Goal: Task Accomplishment & Management: Complete application form

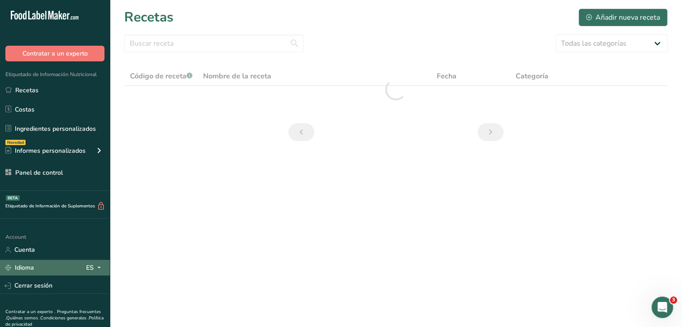
click at [86, 265] on div "ES" at bounding box center [95, 268] width 18 height 11
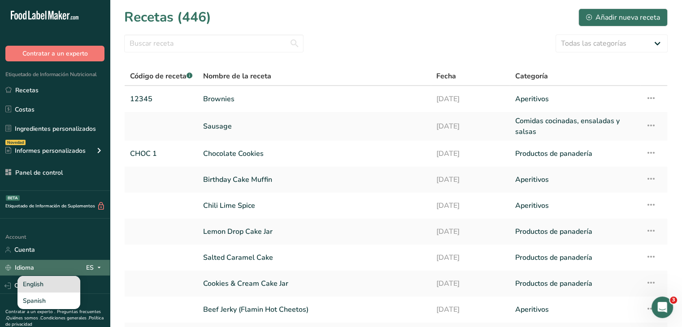
click at [43, 283] on div "English" at bounding box center [48, 284] width 63 height 17
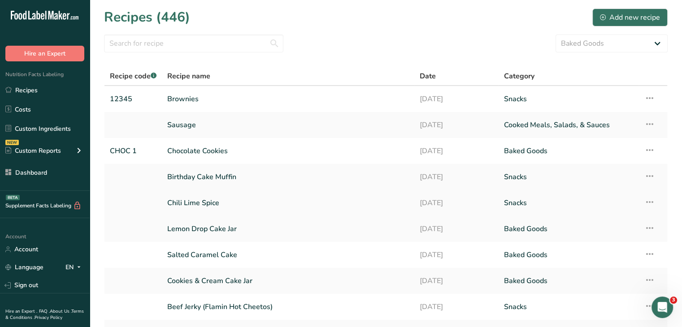
click at [222, 207] on link "Chili Lime Spice" at bounding box center [288, 203] width 242 height 19
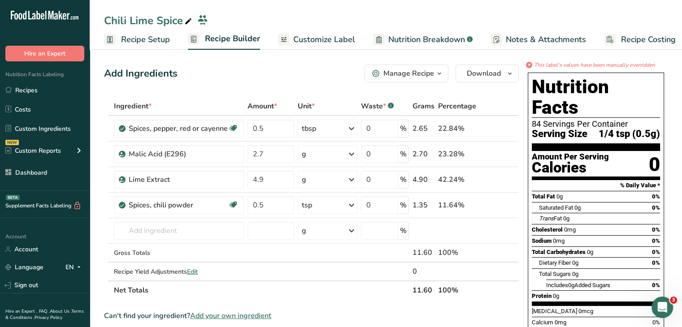
click at [331, 36] on span "Customize Label" at bounding box center [324, 40] width 62 height 12
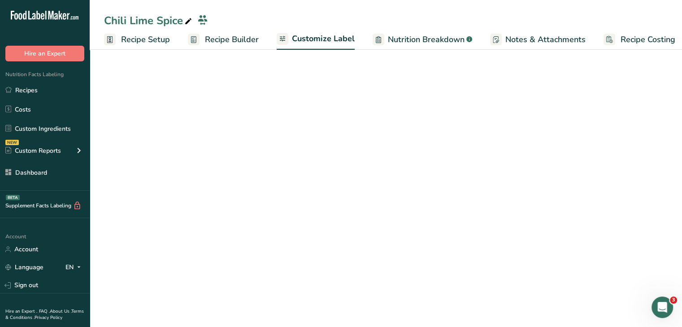
scroll to position [0, 8]
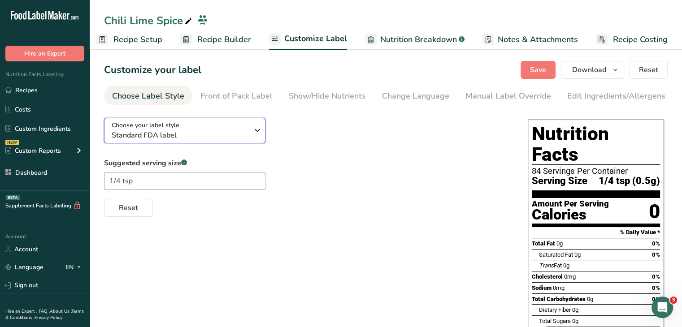
click at [248, 136] on div "Choose your label style Standard FDA label" at bounding box center [183, 131] width 143 height 20
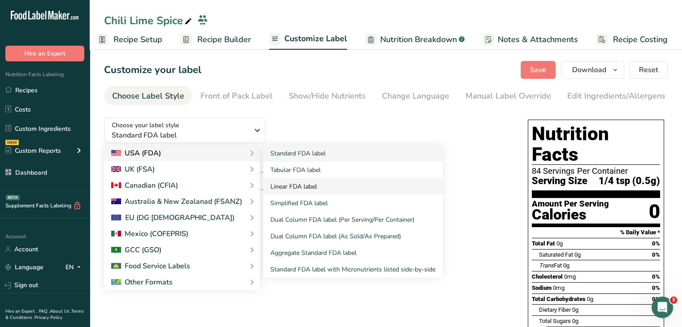
click at [301, 182] on link "Linear FDA label" at bounding box center [352, 186] width 179 height 17
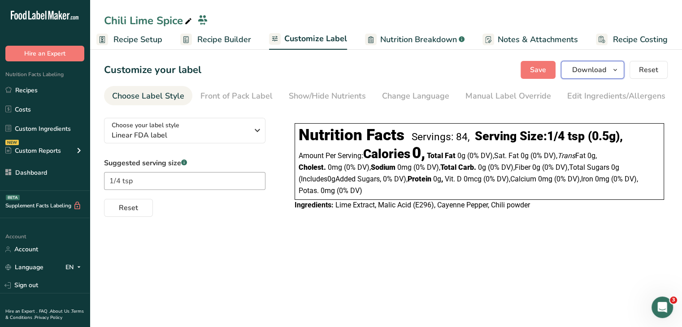
click at [602, 70] on span "Download" at bounding box center [589, 70] width 34 height 11
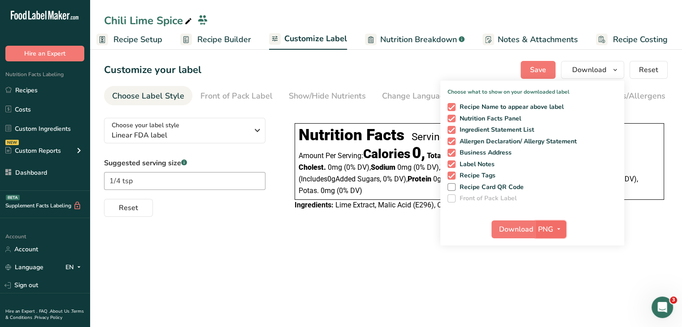
click at [552, 231] on span "PNG" at bounding box center [545, 229] width 15 height 11
click at [552, 286] on link "PDF" at bounding box center [552, 292] width 29 height 15
click at [521, 230] on span "Download" at bounding box center [516, 229] width 34 height 11
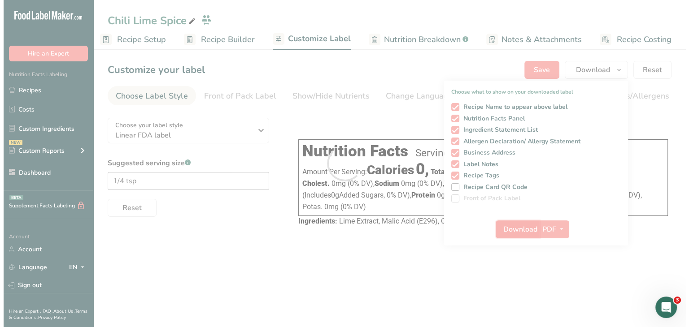
scroll to position [0, 0]
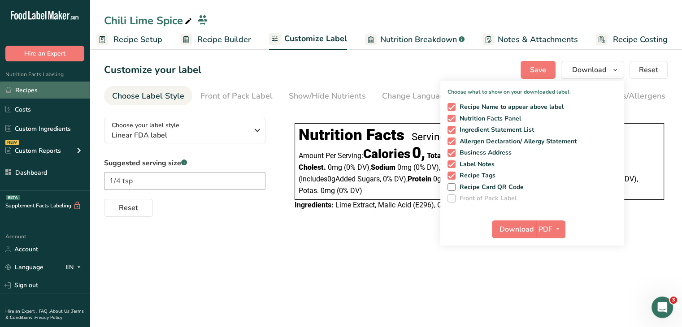
click at [65, 82] on link "Recipes" at bounding box center [45, 90] width 90 height 17
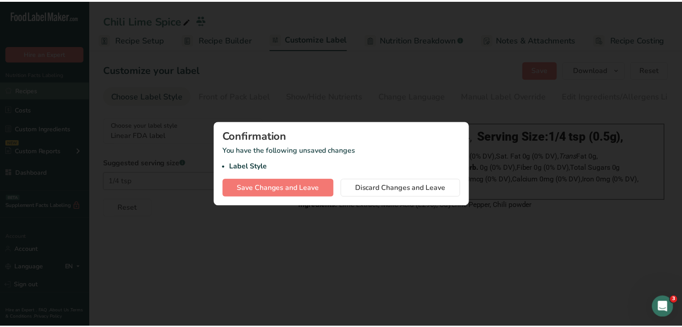
scroll to position [0, 1]
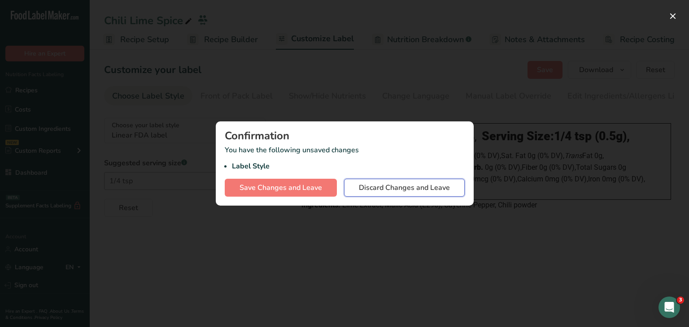
click at [421, 186] on span "Discard Changes and Leave" at bounding box center [404, 187] width 91 height 11
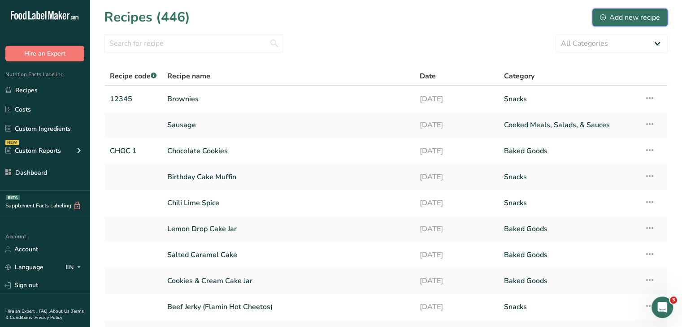
click at [624, 17] on div "Add new recipe" at bounding box center [630, 17] width 60 height 11
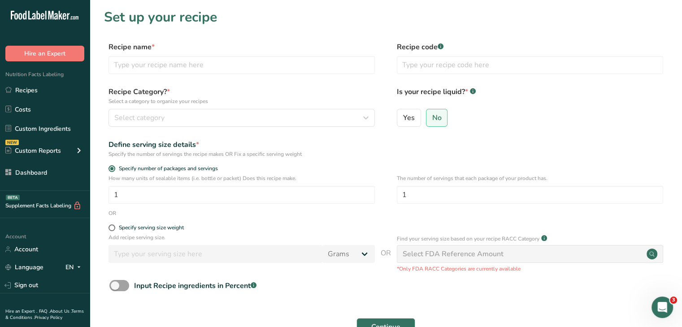
click at [221, 74] on div "Recipe name * Recipe code .a-a{fill:#347362;}.b-a{fill:#fff;}" at bounding box center [386, 61] width 564 height 38
click at [208, 65] on input "text" at bounding box center [242, 65] width 266 height 18
type input "BBQ Spice"
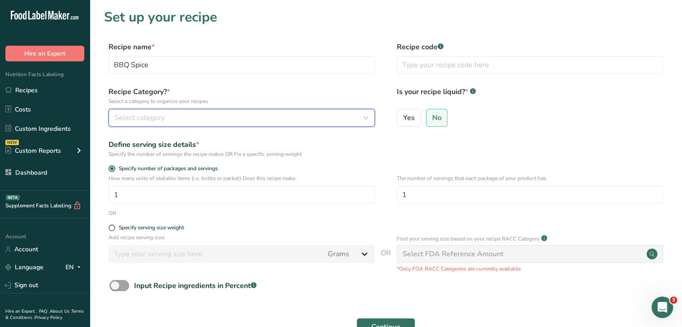
click at [340, 119] on div "Select category" at bounding box center [238, 118] width 249 height 11
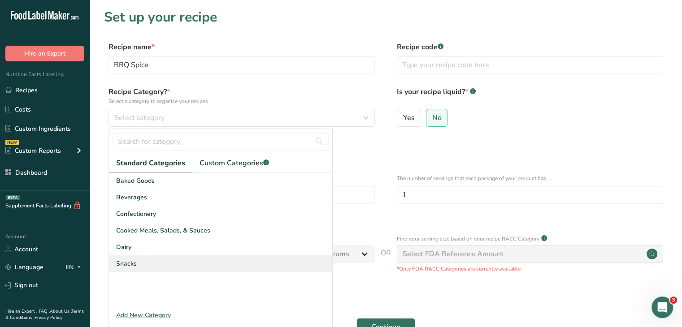
click at [170, 264] on div "Snacks" at bounding box center [220, 264] width 223 height 17
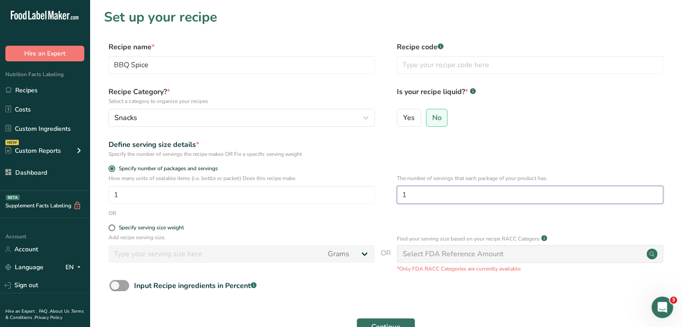
drag, startPoint x: 417, startPoint y: 189, endPoint x: 372, endPoint y: 182, distance: 45.8
click at [372, 182] on div "How many units of sealable items (i.e. bottle or packet) Does this recipe make.…" at bounding box center [386, 191] width 564 height 35
type input "84"
click at [395, 321] on button "Continue" at bounding box center [385, 327] width 59 height 18
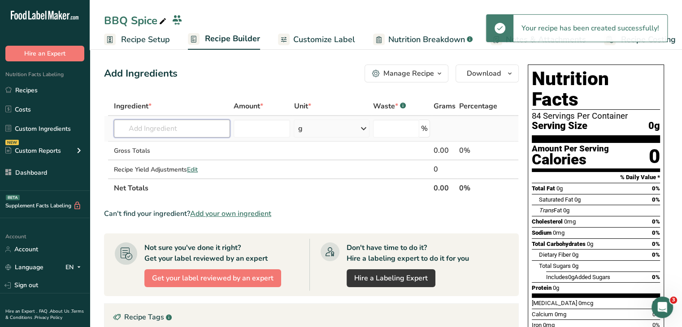
click at [217, 126] on input "text" at bounding box center [172, 129] width 116 height 18
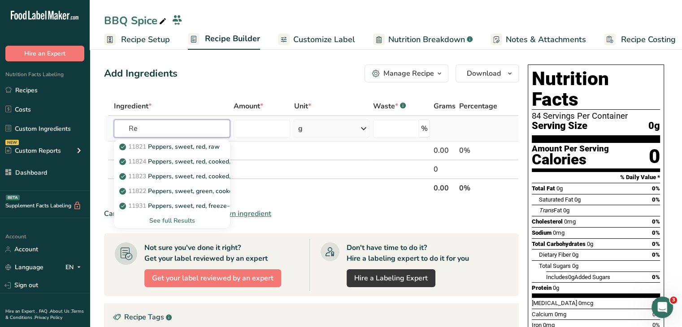
type input "R"
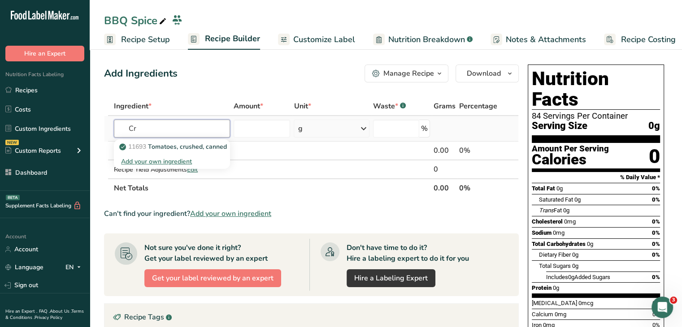
type input "C"
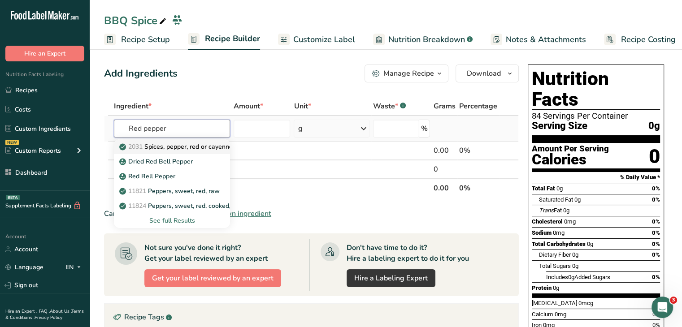
type input "Red pepper"
click at [197, 146] on p "2031 Spices, pepper, red or cayenne" at bounding box center [177, 146] width 112 height 9
type input "Spices, pepper, red or cayenne"
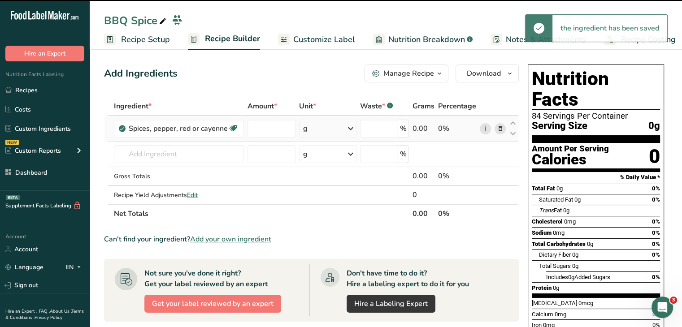
type input "0"
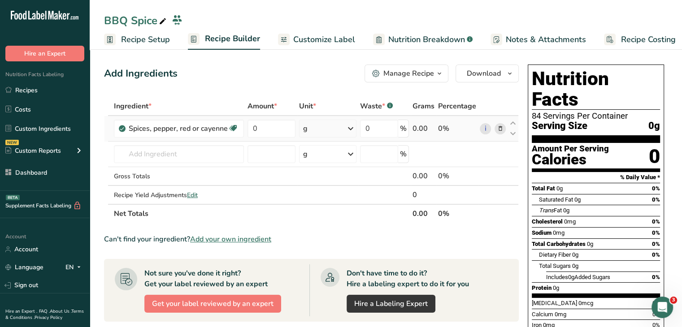
click at [328, 131] on div "g" at bounding box center [327, 129] width 57 height 18
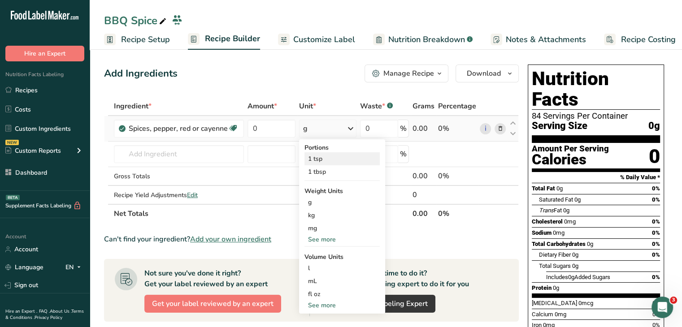
click at [319, 152] on div "1 tsp" at bounding box center [341, 158] width 75 height 13
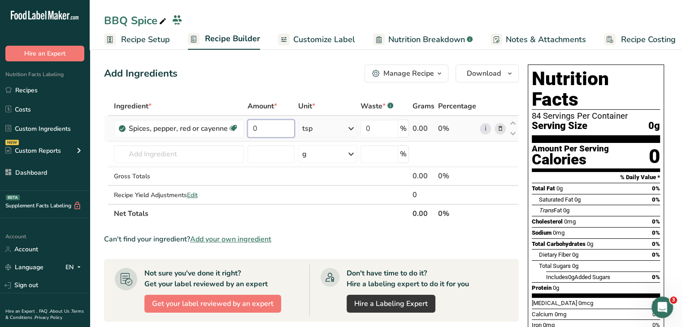
click at [278, 127] on input "0" at bounding box center [271, 129] width 48 height 18
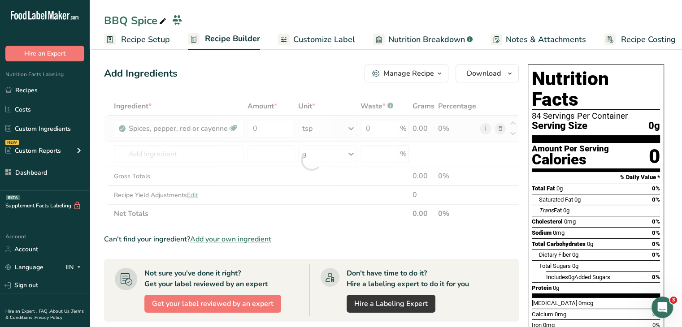
click at [300, 128] on div "Ingredient * Amount * Unit * Waste * .a-a{fill:#347362;}.b-a{fill:#fff;} Grams …" at bounding box center [311, 160] width 415 height 126
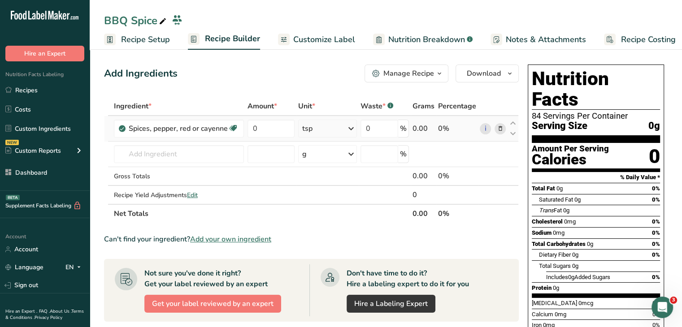
click at [355, 122] on icon at bounding box center [351, 129] width 11 height 16
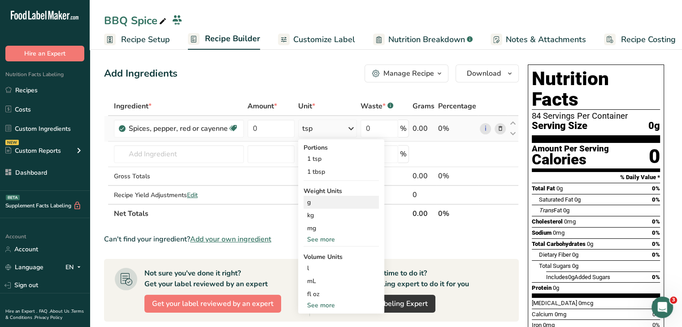
click at [319, 205] on div "g" at bounding box center [341, 202] width 75 height 13
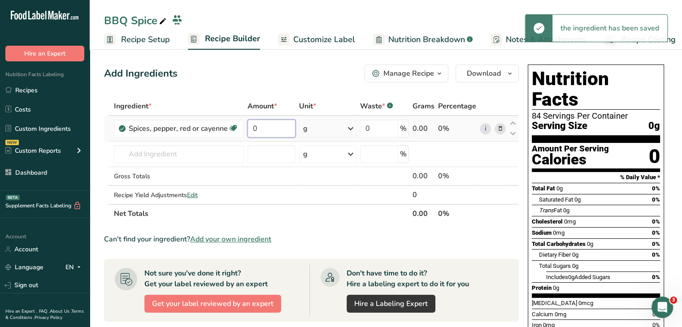
click at [291, 124] on input "0" at bounding box center [271, 129] width 48 height 18
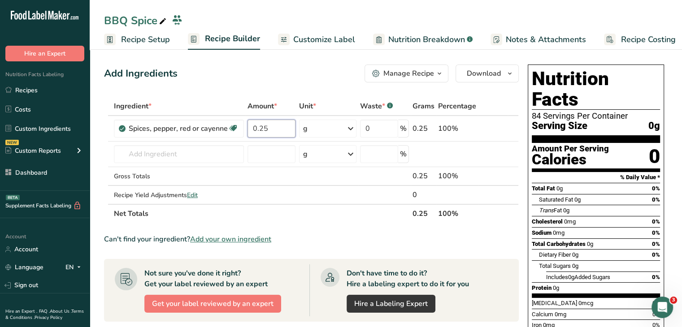
type input "0.25"
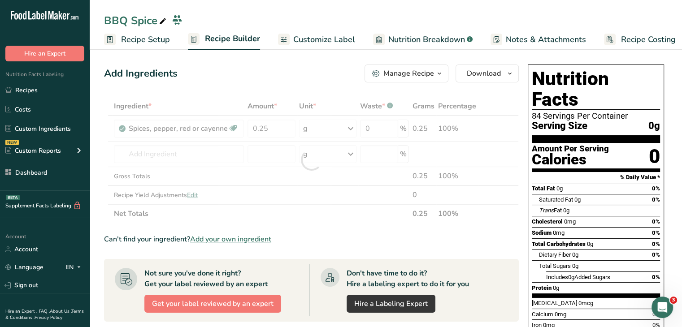
click at [299, 75] on div "Add Ingredients Manage Recipe Delete Recipe Duplicate Recipe Scale Recipe Save …" at bounding box center [311, 74] width 415 height 18
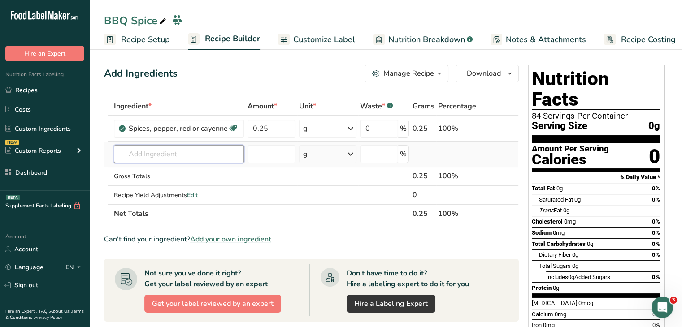
click at [156, 151] on input "text" at bounding box center [179, 154] width 130 height 18
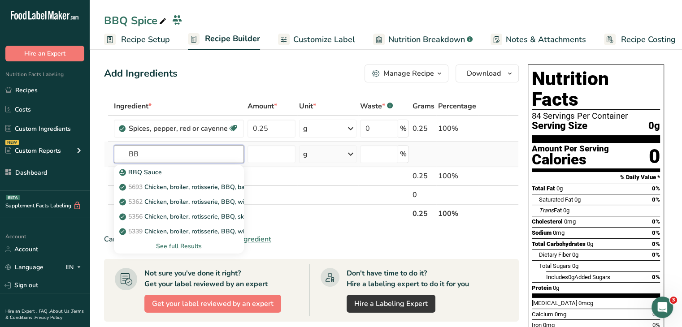
type input "B"
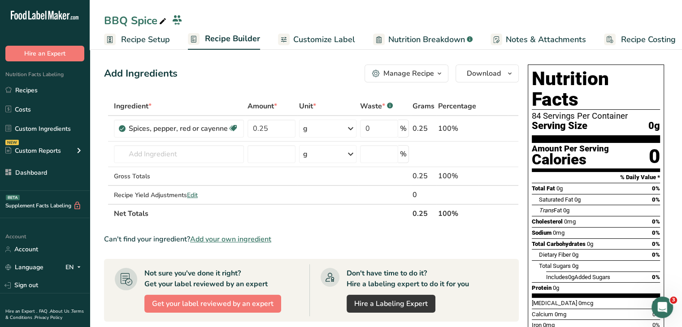
click at [285, 89] on div "Add Ingredients Manage Recipe Delete Recipe Duplicate Recipe Scale Recipe Save …" at bounding box center [314, 315] width 420 height 509
click at [330, 38] on span "Customize Label" at bounding box center [324, 40] width 62 height 12
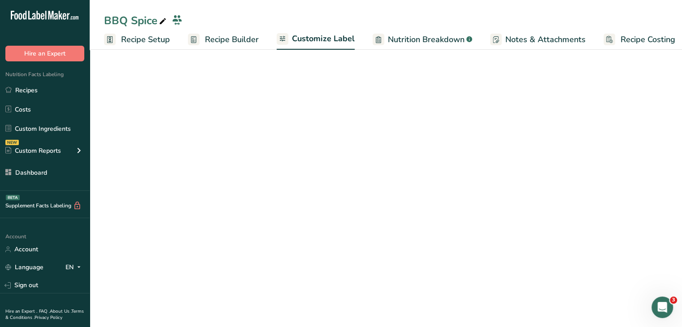
scroll to position [0, 8]
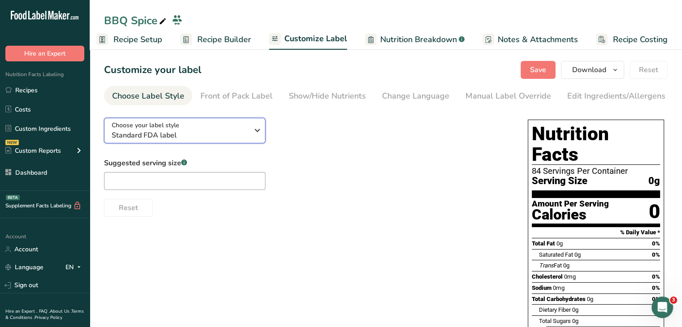
click at [204, 128] on div "Choose your label style Standard FDA label" at bounding box center [180, 131] width 137 height 20
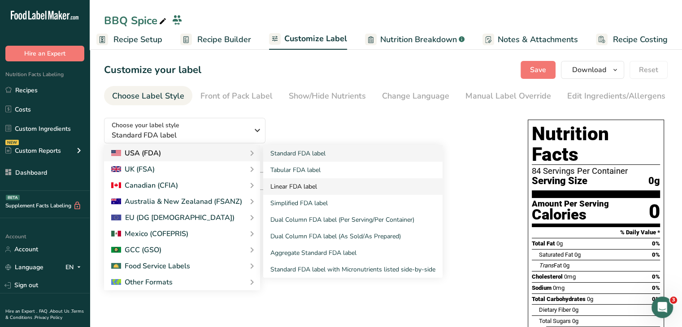
click at [301, 185] on link "Linear FDA label" at bounding box center [352, 186] width 179 height 17
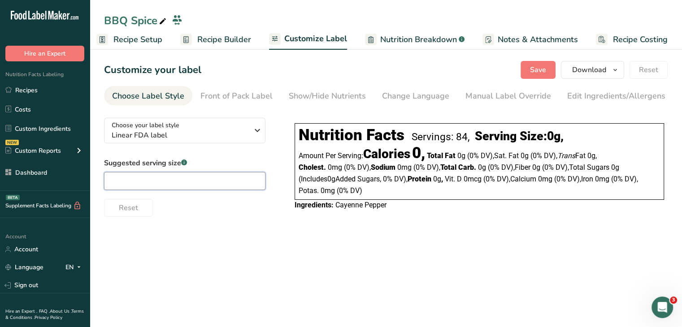
click at [203, 189] on input "text" at bounding box center [184, 181] width 161 height 18
type input "1/4 tsp"
click at [525, 69] on button "Save" at bounding box center [538, 70] width 35 height 18
click at [543, 71] on span "Save" at bounding box center [538, 70] width 16 height 11
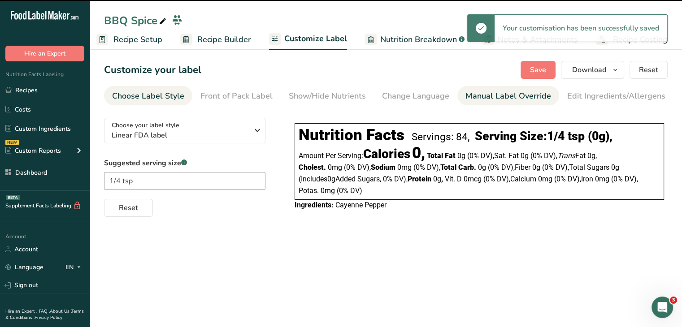
click at [502, 96] on div "Manual Label Override" at bounding box center [508, 96] width 86 height 12
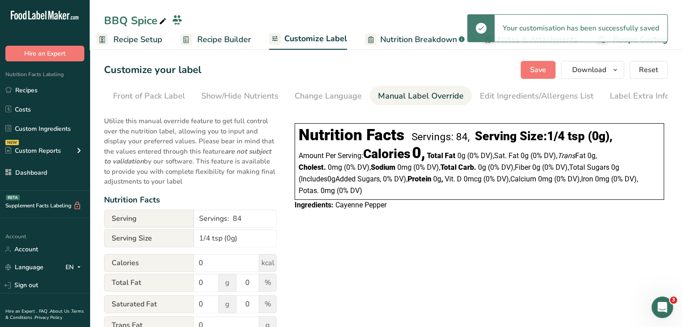
scroll to position [0, 88]
click at [231, 239] on input "1/4 tsp (0g)" at bounding box center [235, 239] width 83 height 18
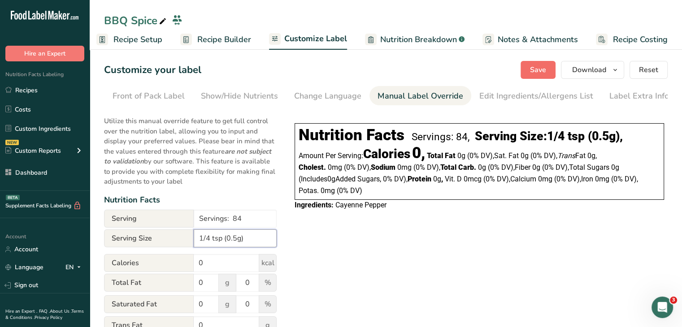
type input "1/4 tsp (0.5g)"
click at [550, 67] on button "Save" at bounding box center [538, 70] width 35 height 18
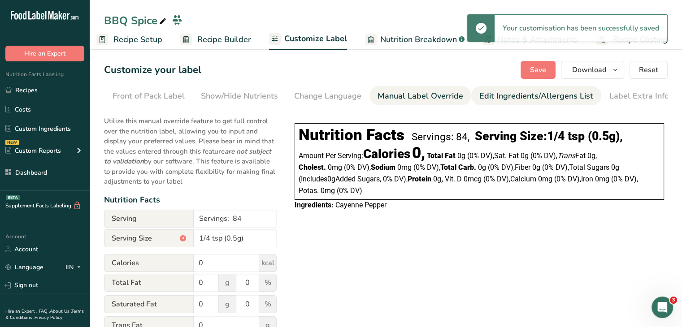
click at [548, 93] on div "Edit Ingredients/Allergens List" at bounding box center [536, 96] width 114 height 12
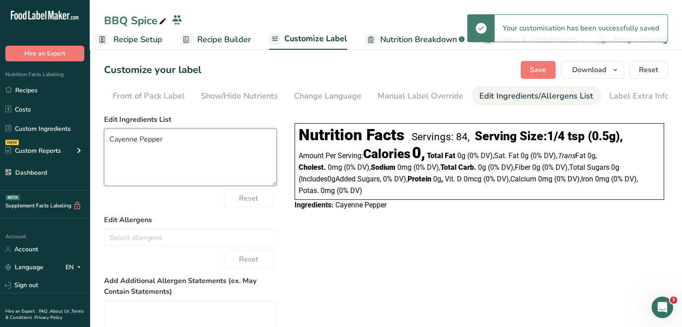
click at [190, 147] on textarea "Cayenne Pepper" at bounding box center [190, 157] width 173 height 57
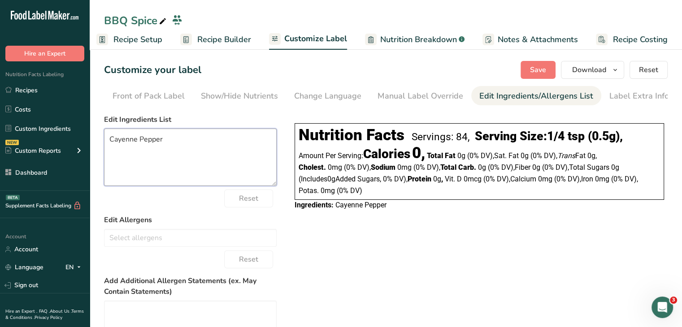
click at [137, 143] on textarea "Cayenne Pepper" at bounding box center [190, 157] width 173 height 57
click at [277, 127] on div "Choose your label style Linear FDA label USA (FDA) Standard FDA label Tabular F…" at bounding box center [386, 269] width 564 height 317
click at [222, 140] on textarea "Crushed Red Pepper" at bounding box center [190, 157] width 173 height 57
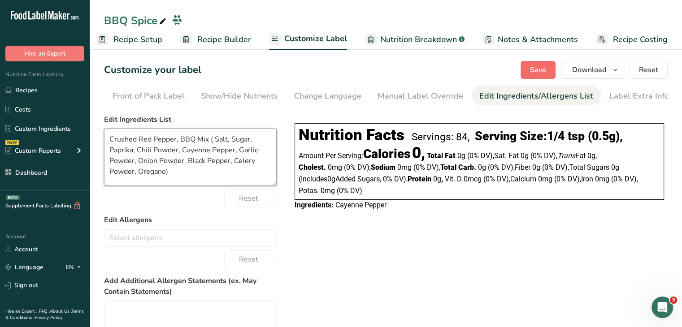
type textarea "Crushed Red Pepper, BBQ Mix ( Salt, Sugar, Paprika, Chili Powder, Cayenne Peppe…"
click at [534, 65] on span "Save" at bounding box center [538, 70] width 16 height 11
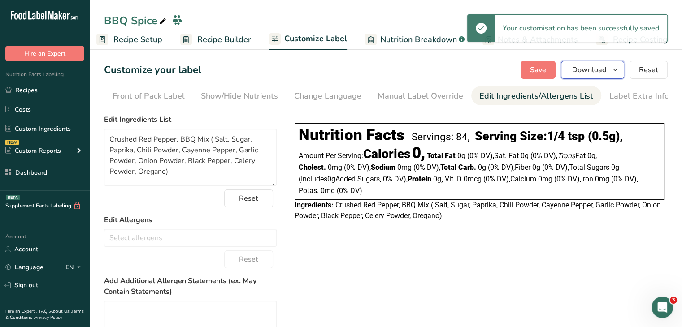
click at [604, 62] on button "Download" at bounding box center [592, 70] width 63 height 18
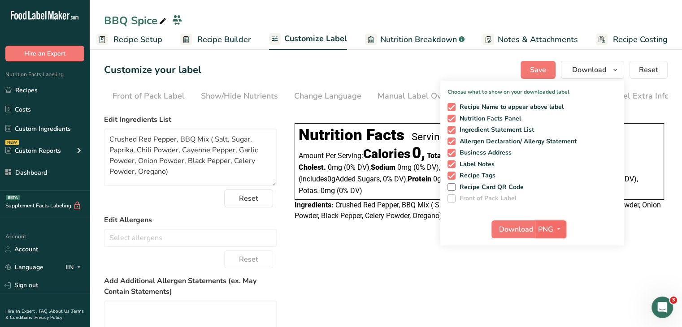
click at [559, 224] on icon "button" at bounding box center [558, 229] width 7 height 11
click at [547, 286] on link "PDF" at bounding box center [552, 292] width 29 height 15
click at [511, 222] on button "Download" at bounding box center [514, 230] width 44 height 18
click at [64, 91] on link "Recipes" at bounding box center [45, 90] width 90 height 17
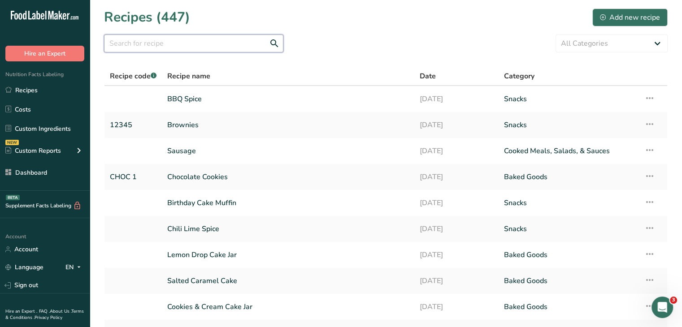
click at [139, 43] on input "text" at bounding box center [193, 44] width 179 height 18
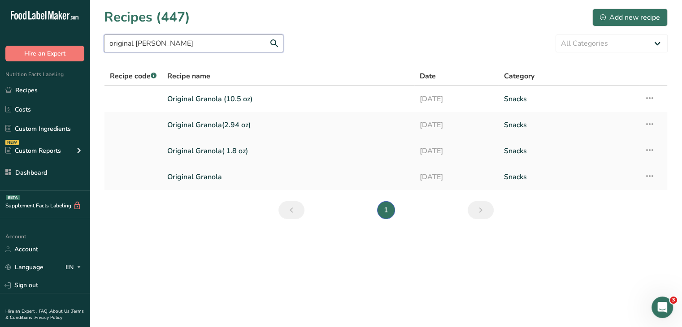
type input "original [PERSON_NAME]"
click at [245, 143] on link "Original Granola( 1.8 oz)" at bounding box center [288, 151] width 242 height 19
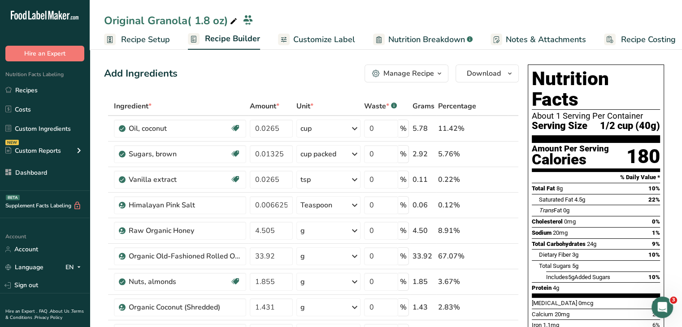
click at [203, 13] on div "Original Granola( 1.8 oz)" at bounding box center [171, 21] width 135 height 16
click at [195, 20] on input "Original Granola( 1.8 oz)" at bounding box center [378, 22] width 549 height 16
click at [227, 26] on input "Original Granola 1.8 oz)" at bounding box center [378, 22] width 549 height 16
click at [213, 24] on input "Original Granola 1.8 oz" at bounding box center [378, 22] width 549 height 16
type input "Original Granola 1.8 Oz"
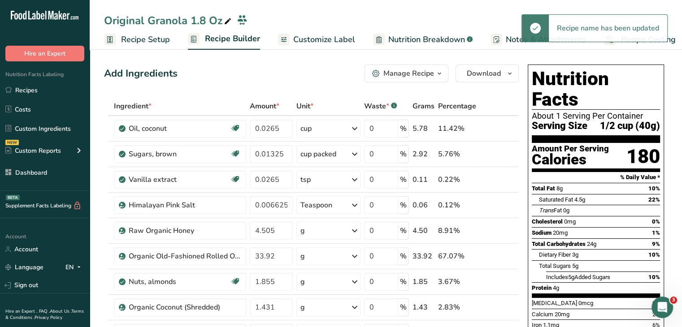
click at [225, 20] on icon at bounding box center [228, 21] width 8 height 13
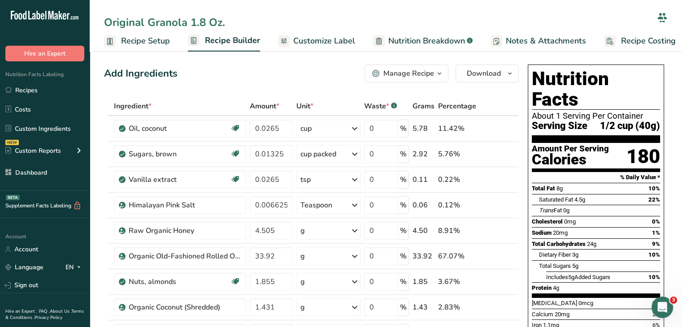
type input "Original Granola 1.8 Oz."
click at [238, 69] on div "Add Ingredients Manage Recipe Delete Recipe Duplicate Recipe Scale Recipe Save …" at bounding box center [311, 74] width 415 height 18
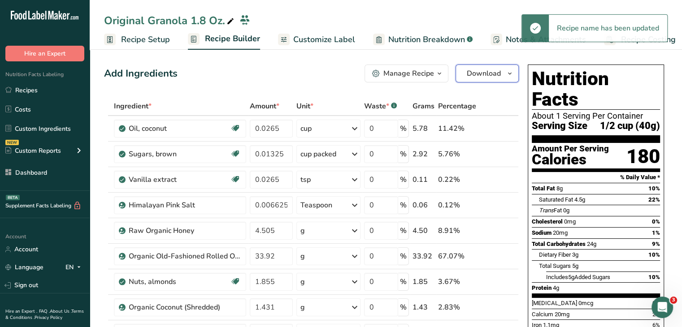
click at [474, 70] on span "Download" at bounding box center [484, 73] width 34 height 11
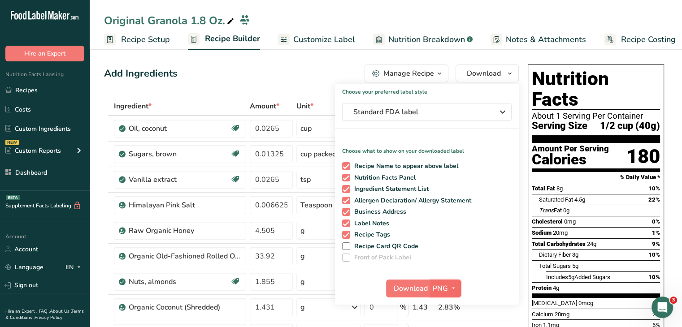
click at [443, 284] on span "PNG" at bounding box center [440, 288] width 15 height 11
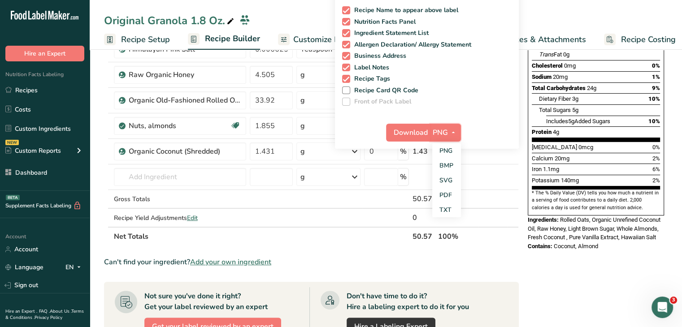
scroll to position [157, 0]
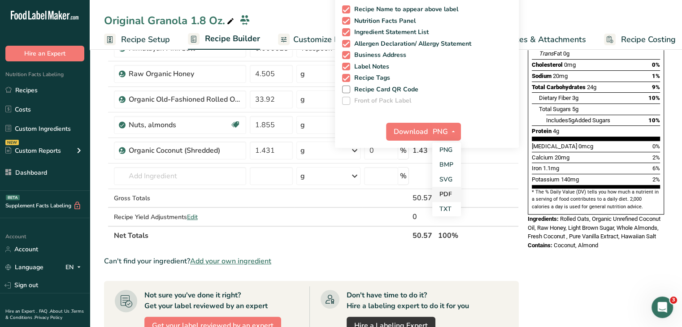
click at [449, 193] on link "PDF" at bounding box center [446, 194] width 29 height 15
click at [413, 128] on span "Download" at bounding box center [411, 131] width 34 height 11
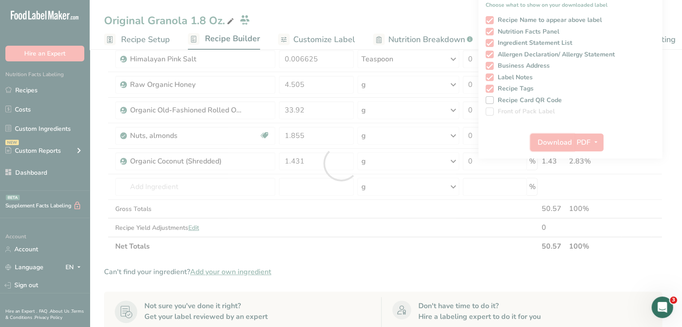
scroll to position [0, 0]
